Goal: Task Accomplishment & Management: Manage account settings

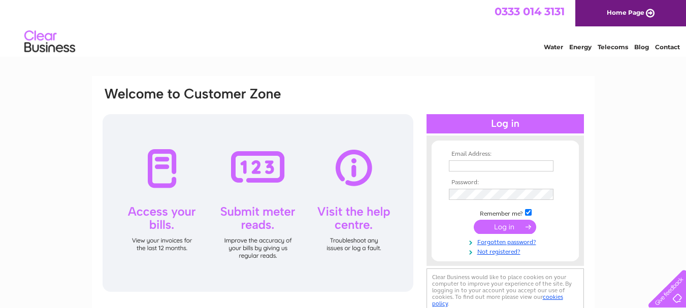
type input "[EMAIL_ADDRESS][DOMAIN_NAME]"
click at [503, 226] on input "submit" at bounding box center [505, 227] width 62 height 14
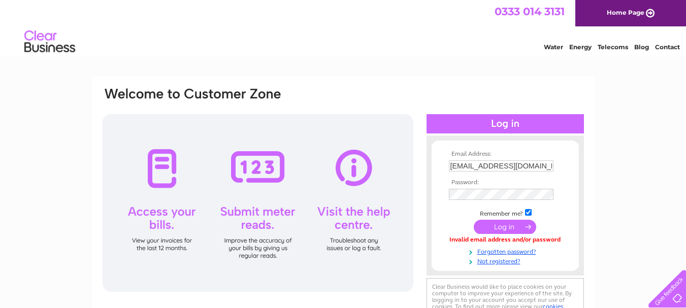
click at [502, 226] on input "submit" at bounding box center [505, 227] width 62 height 14
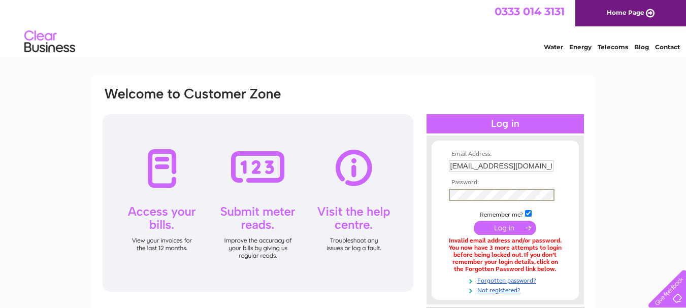
click at [410, 200] on div "Email Address: [EMAIL_ADDRESS][DOMAIN_NAME] Password:" at bounding box center [343, 220] width 483 height 268
click at [474, 221] on input "submit" at bounding box center [505, 228] width 62 height 14
click at [409, 199] on div "Email Address: brgarage@gmail.com Password:" at bounding box center [343, 220] width 483 height 268
click at [474, 221] on input "submit" at bounding box center [505, 228] width 62 height 14
drag, startPoint x: 526, startPoint y: 165, endPoint x: 440, endPoint y: 175, distance: 85.9
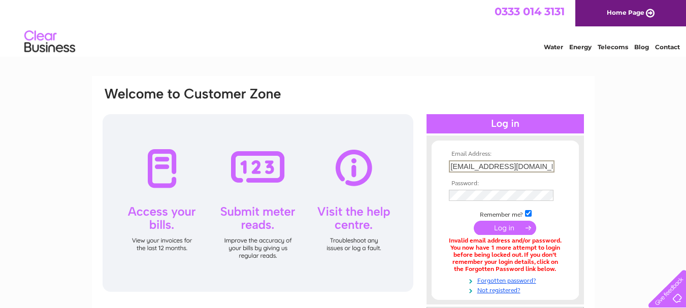
click at [440, 175] on form "Email Address: brgarage@gmail.com Password:" at bounding box center [505, 223] width 147 height 144
type input "[EMAIL_ADDRESS][DOMAIN_NAME]"
click at [414, 198] on div "Email Address: [EMAIL_ADDRESS][DOMAIN_NAME] Password:" at bounding box center [343, 220] width 483 height 268
click at [433, 199] on form "Email Address: [EMAIL_ADDRESS][DOMAIN_NAME] Password:" at bounding box center [505, 223] width 147 height 144
click at [474, 221] on input "submit" at bounding box center [505, 228] width 62 height 14
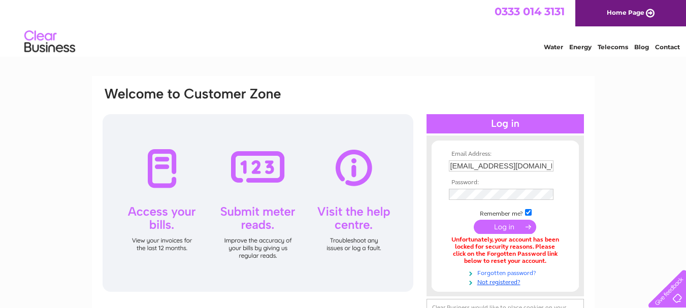
click at [509, 275] on link "Forgotten password?" at bounding box center [506, 273] width 115 height 10
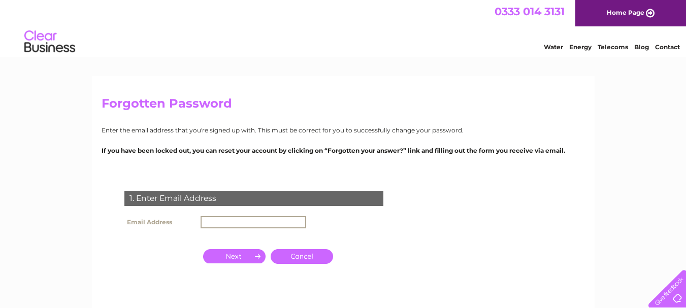
click at [208, 220] on input "text" at bounding box center [254, 222] width 106 height 12
type input "[EMAIL_ADDRESS][DOMAIN_NAME]"
click at [248, 254] on input "button" at bounding box center [234, 256] width 62 height 14
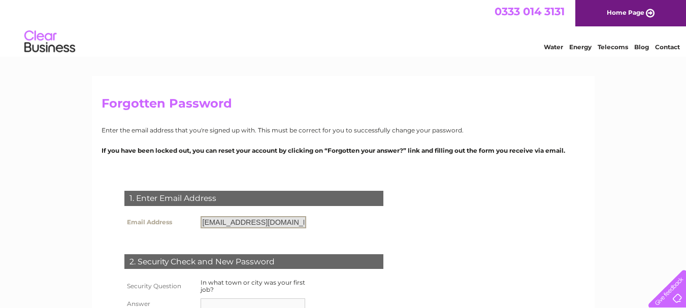
click at [289, 224] on input "[EMAIL_ADDRESS][DOMAIN_NAME]" at bounding box center [254, 222] width 106 height 12
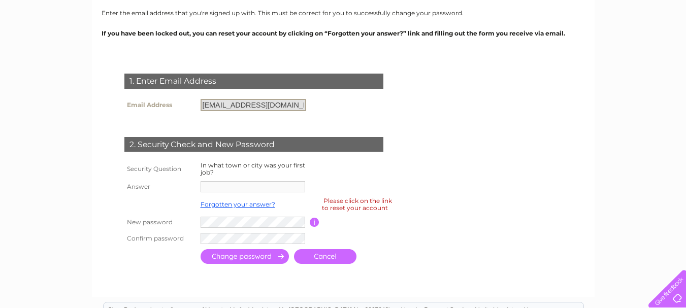
scroll to position [152, 0]
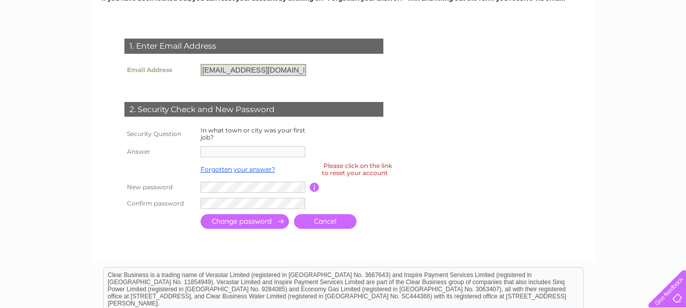
drag, startPoint x: 284, startPoint y: 68, endPoint x: 186, endPoint y: 73, distance: 98.2
click at [186, 73] on tr "Email Address brgarage@gmail.com" at bounding box center [215, 69] width 187 height 17
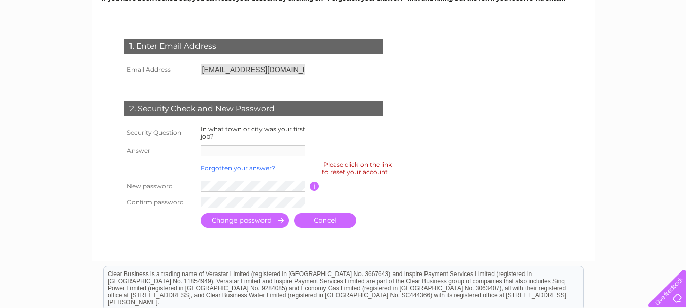
click at [220, 169] on link "Forgotten your answer?" at bounding box center [238, 169] width 75 height 8
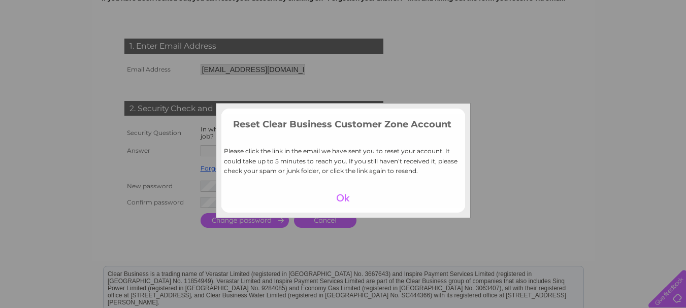
click at [341, 194] on div at bounding box center [343, 198] width 62 height 14
